Goal: Task Accomplishment & Management: Use online tool/utility

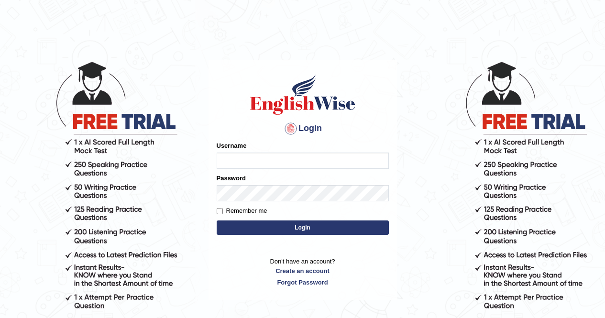
type input "Aliceenyonam"
click at [238, 223] on button "Login" at bounding box center [303, 228] width 172 height 14
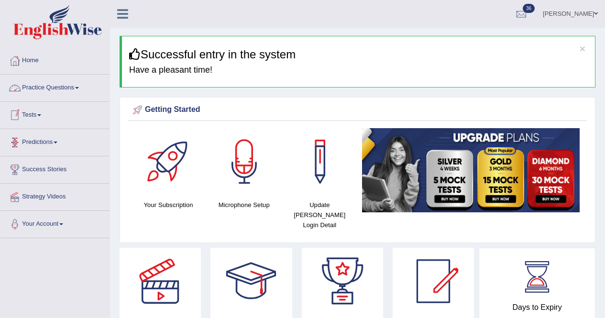
click at [33, 109] on link "Tests" at bounding box center [54, 114] width 109 height 24
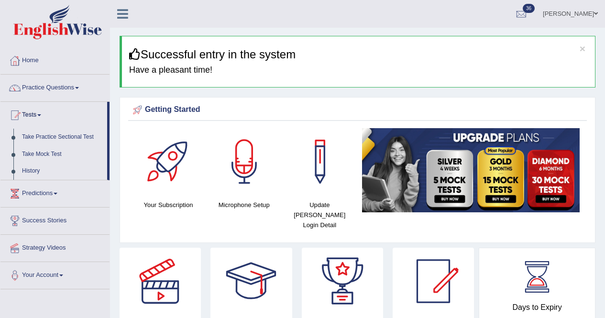
drag, startPoint x: 0, startPoint y: 293, endPoint x: 22, endPoint y: 295, distance: 21.1
